Goal: Find specific page/section

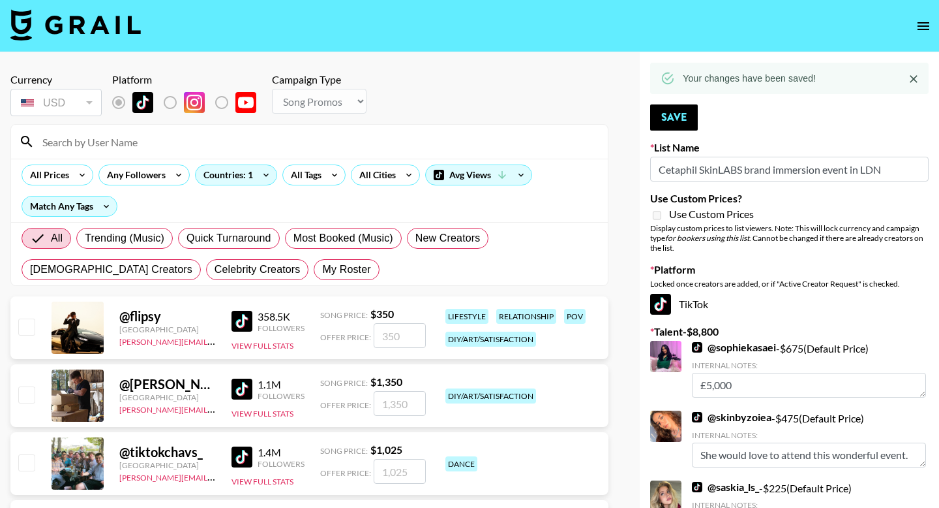
select select "Song"
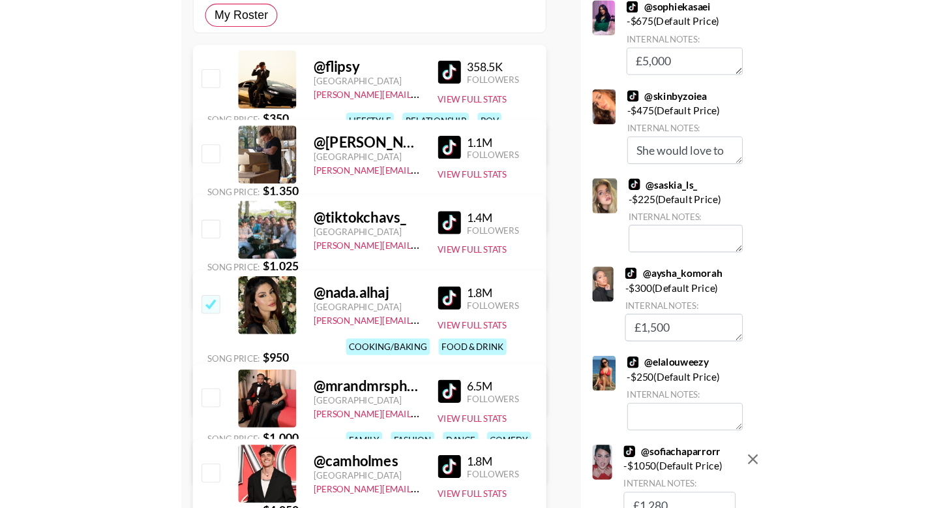
scroll to position [350, 0]
